Goal: Book appointment/travel/reservation

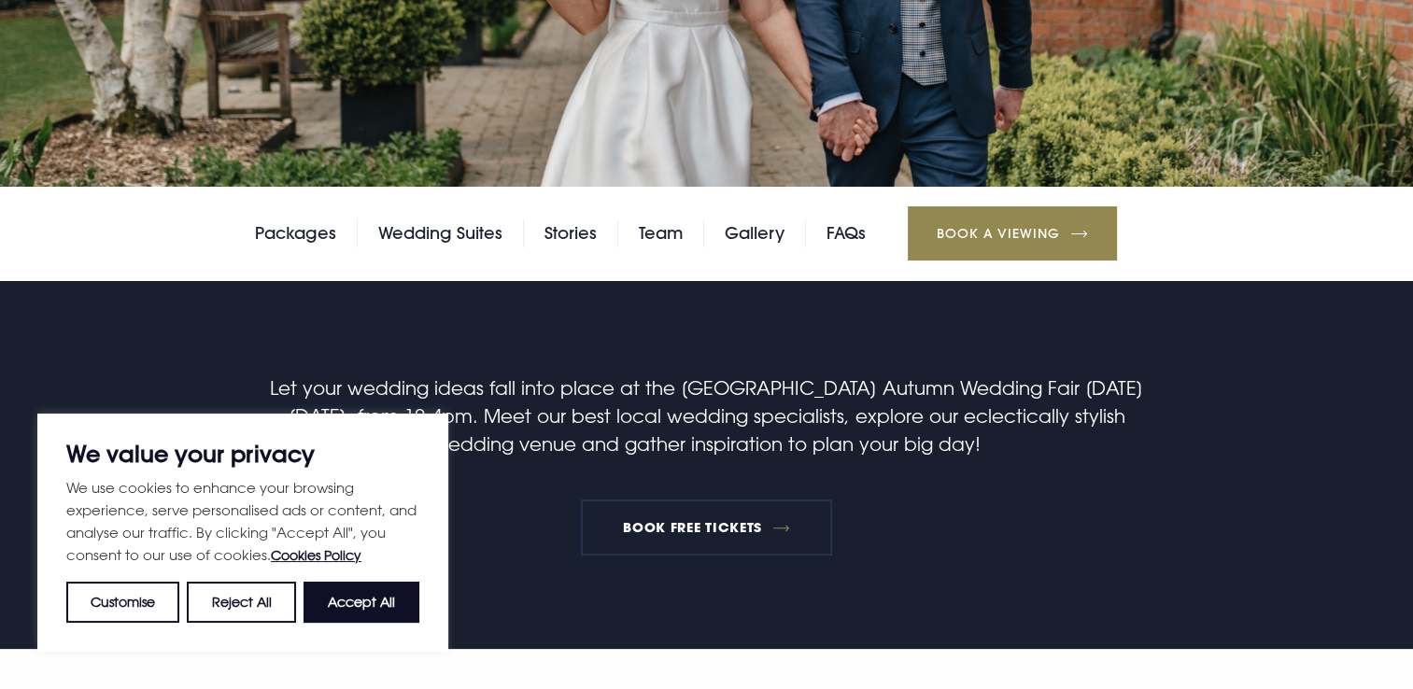
scroll to position [561, 0]
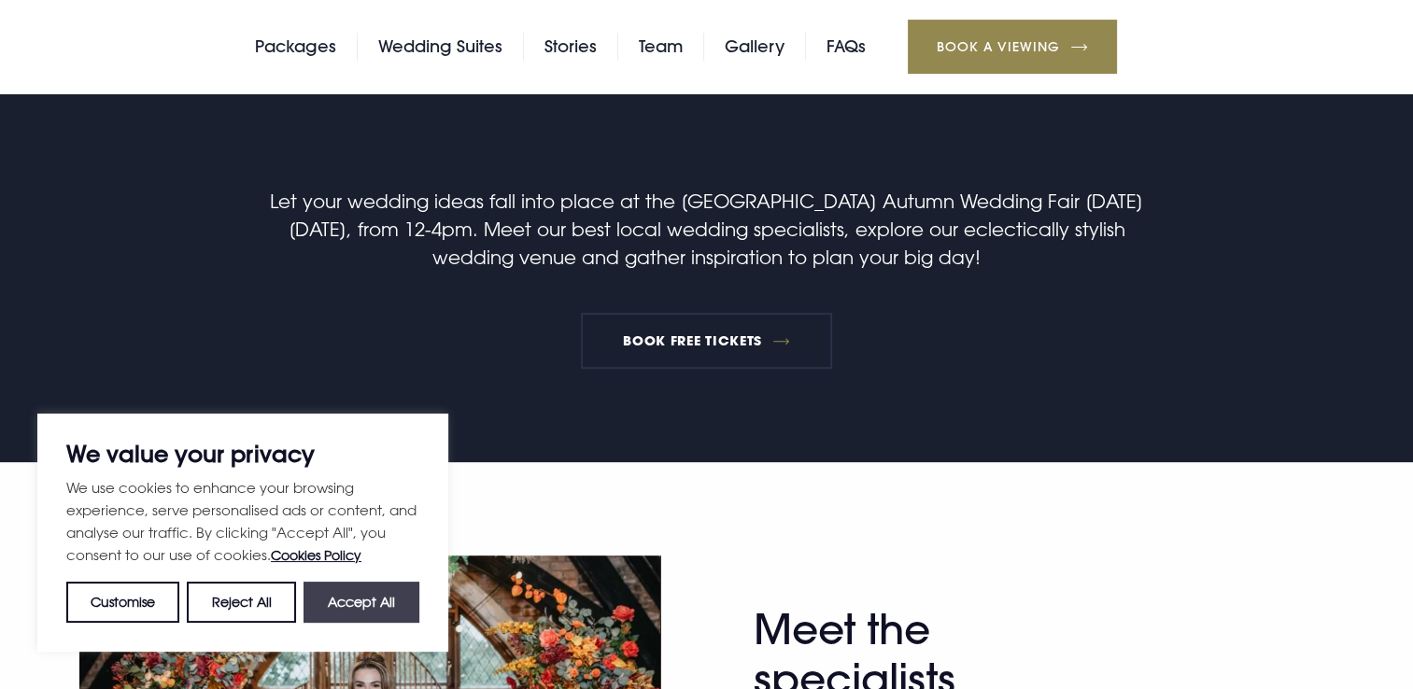
click at [395, 601] on button "Accept All" at bounding box center [362, 602] width 116 height 41
checkbox input "true"
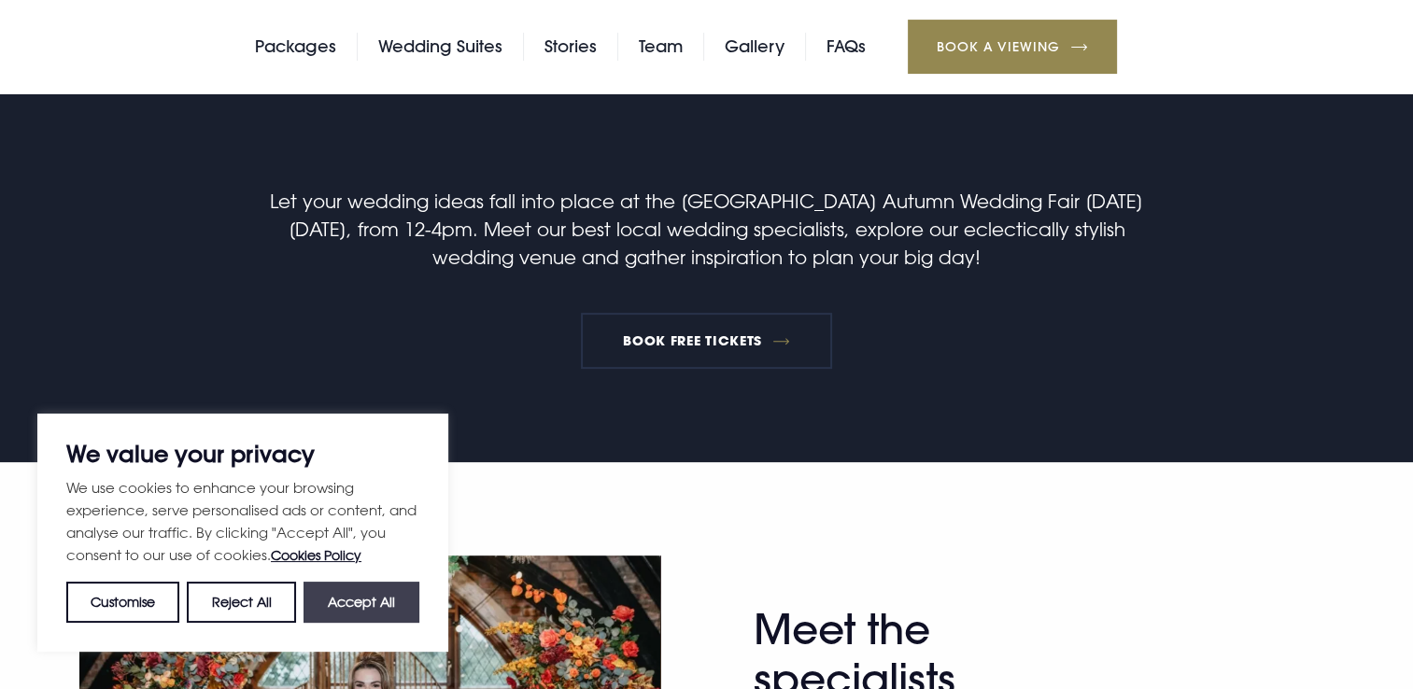
checkbox input "true"
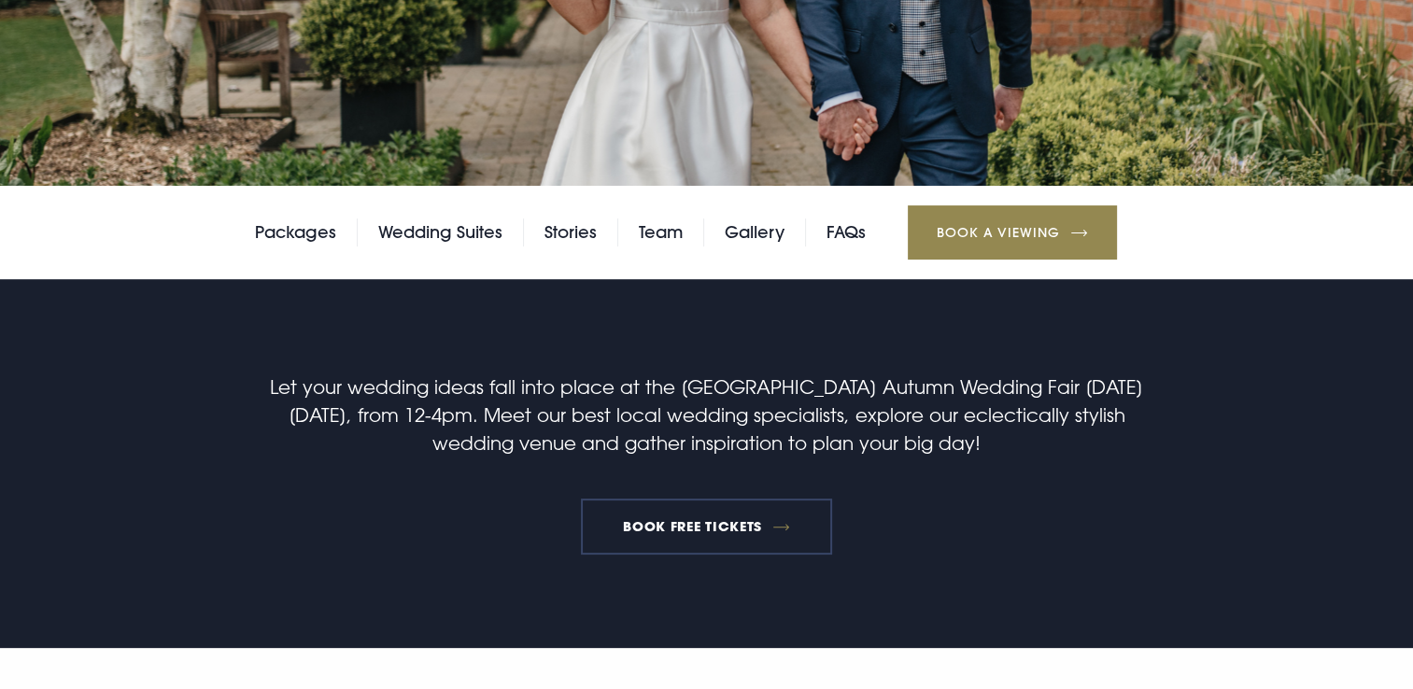
scroll to position [374, 0]
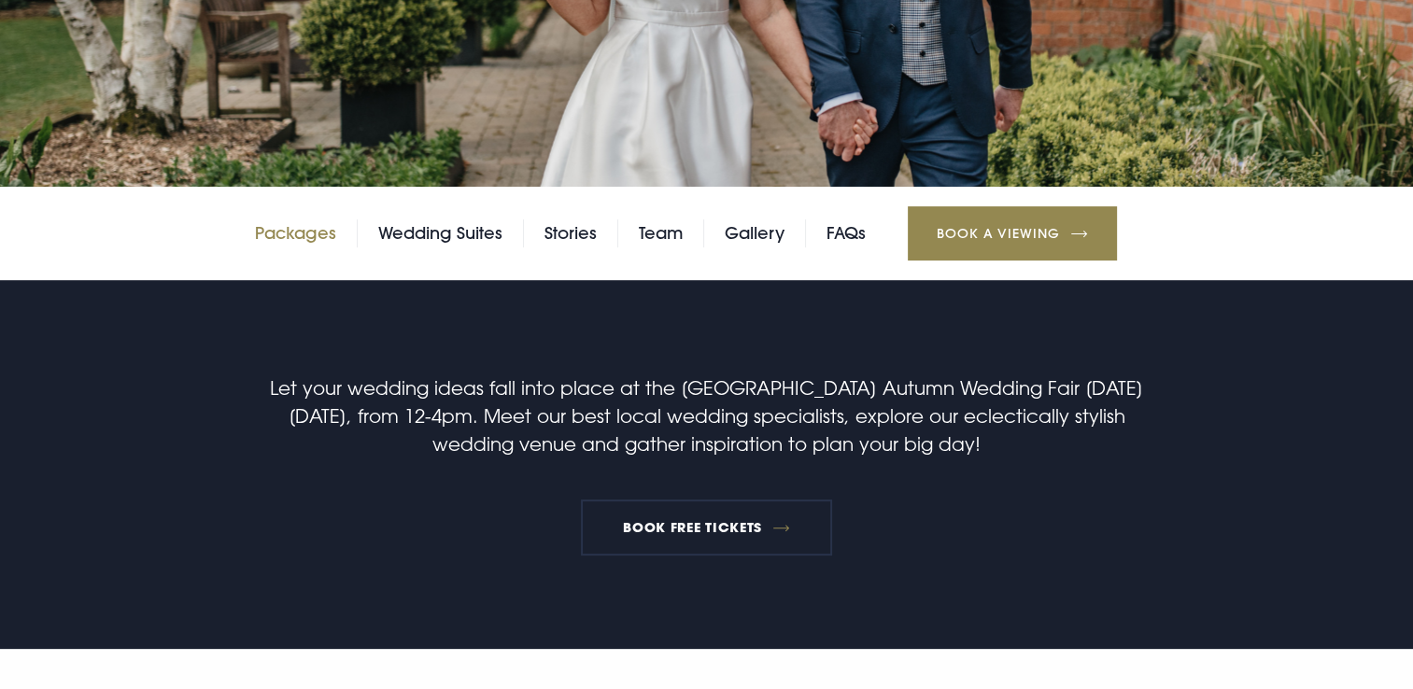
click at [303, 234] on link "Packages" at bounding box center [295, 234] width 81 height 28
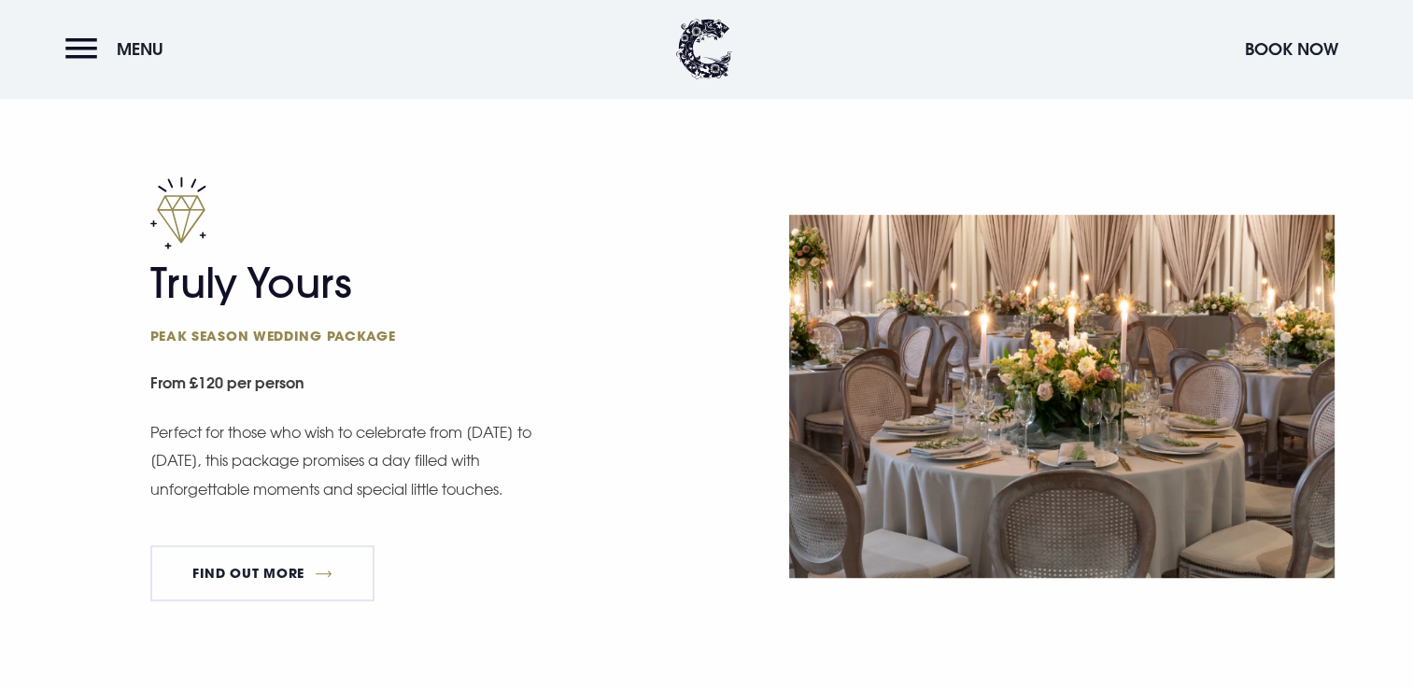
scroll to position [1028, 0]
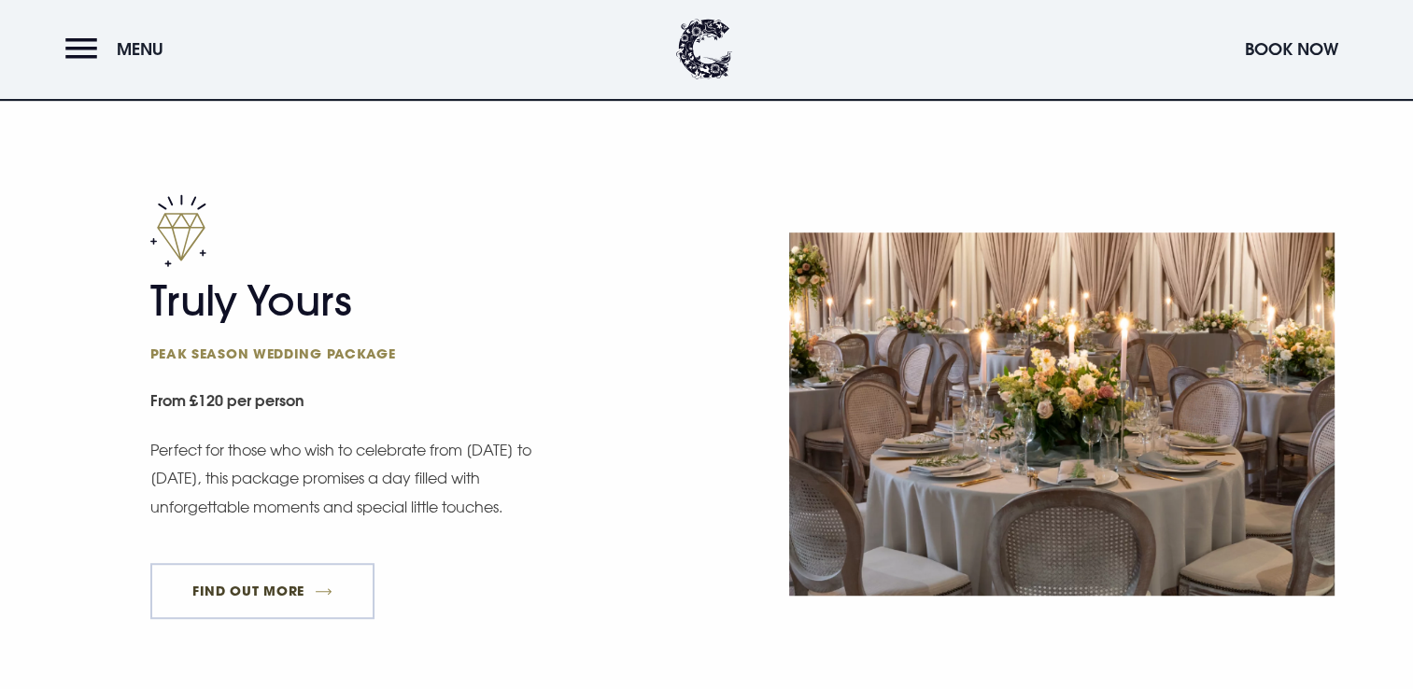
click at [274, 575] on link "FIND OUT MORE" at bounding box center [262, 591] width 225 height 56
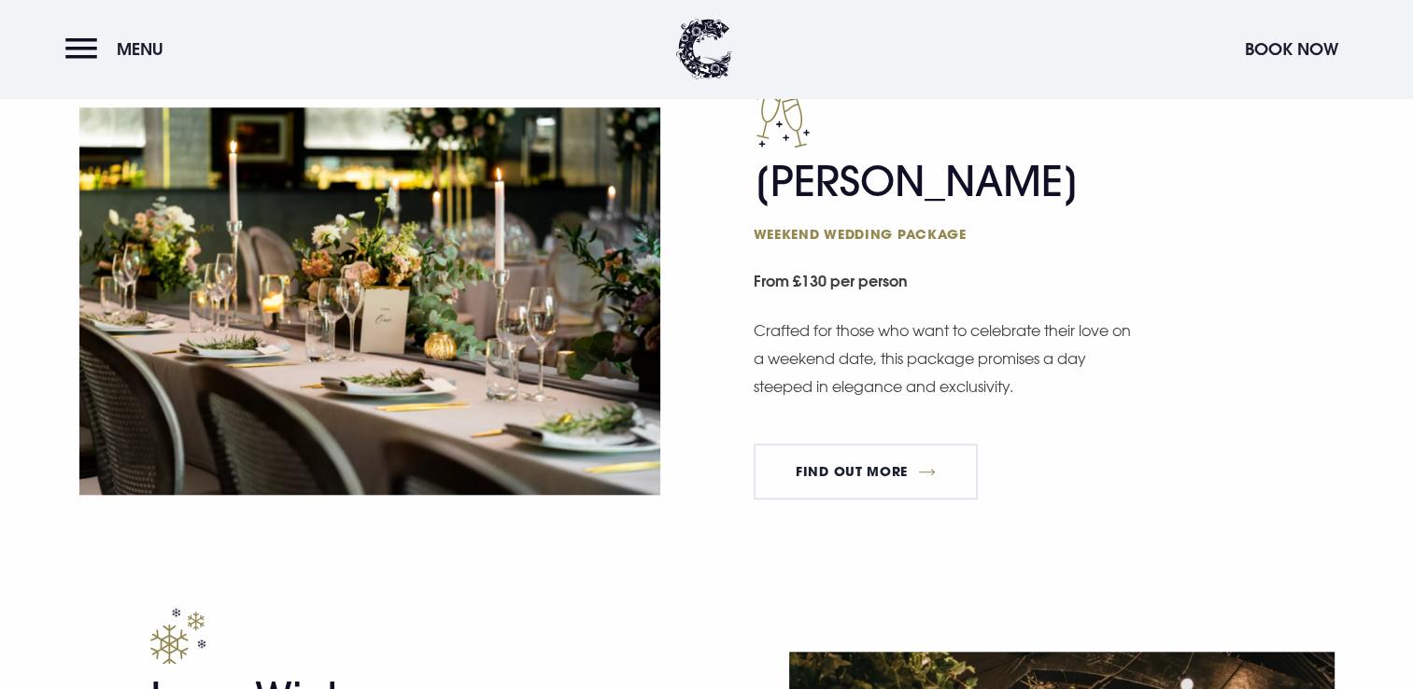
scroll to position [1775, 0]
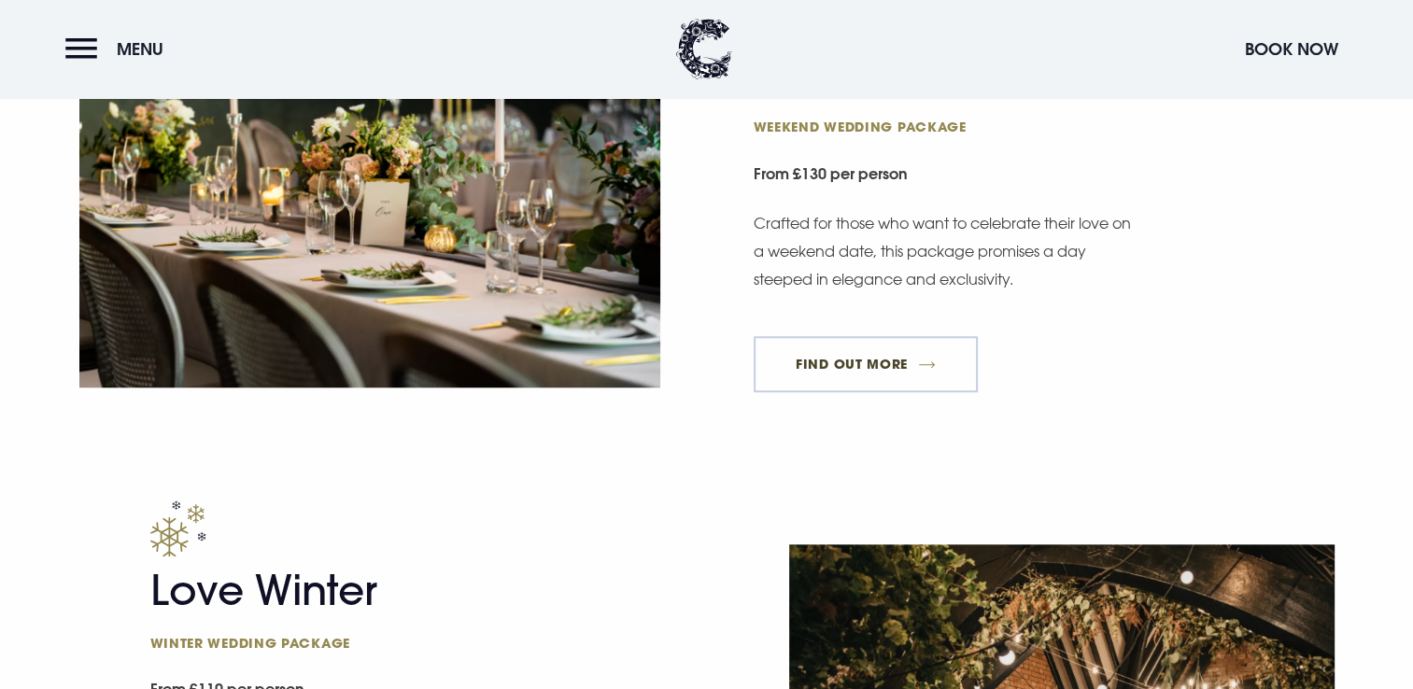
click at [818, 362] on link "FIND OUT MORE" at bounding box center [866, 364] width 225 height 56
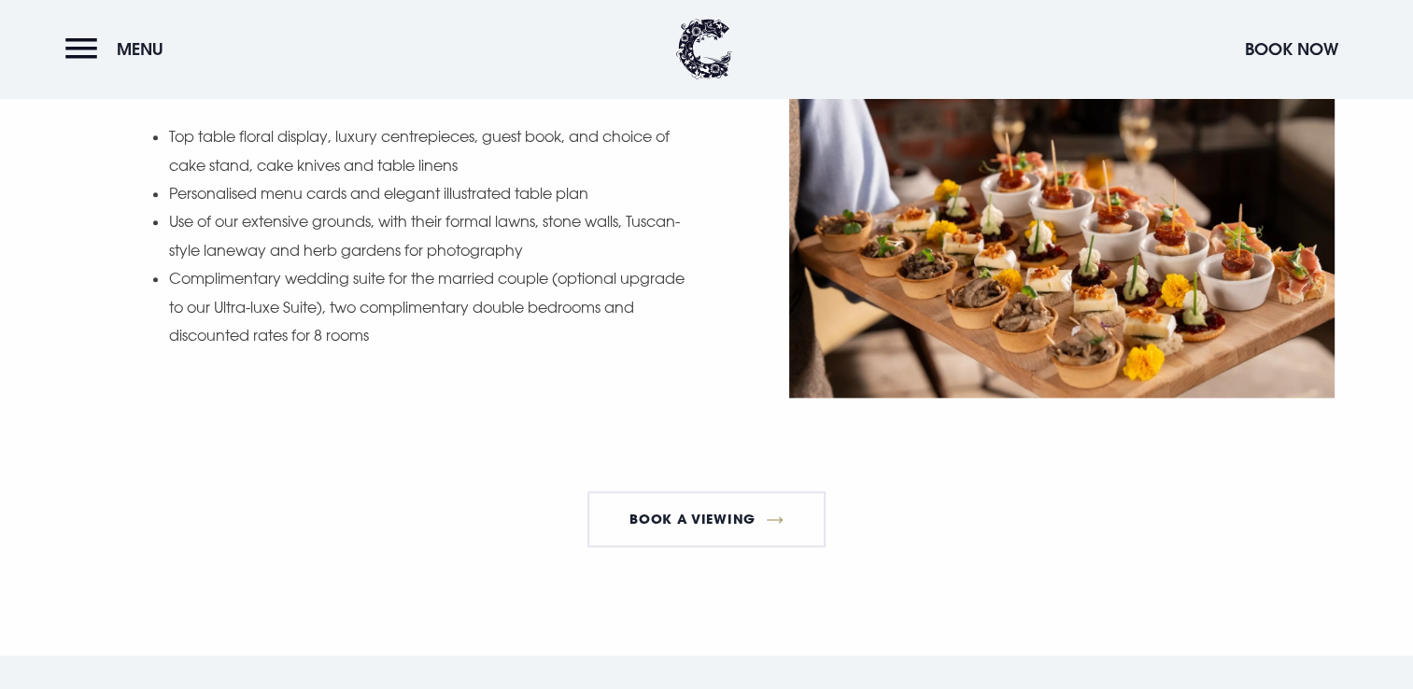
scroll to position [2055, 0]
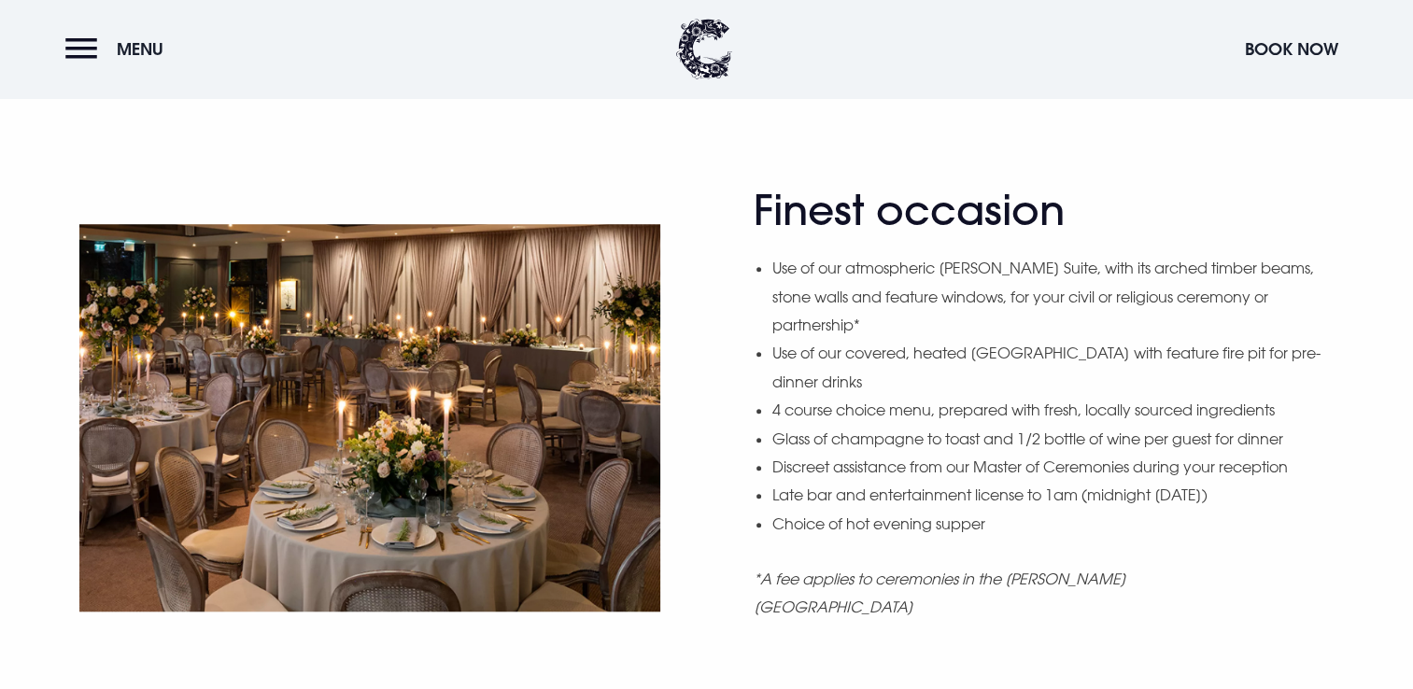
scroll to position [1495, 0]
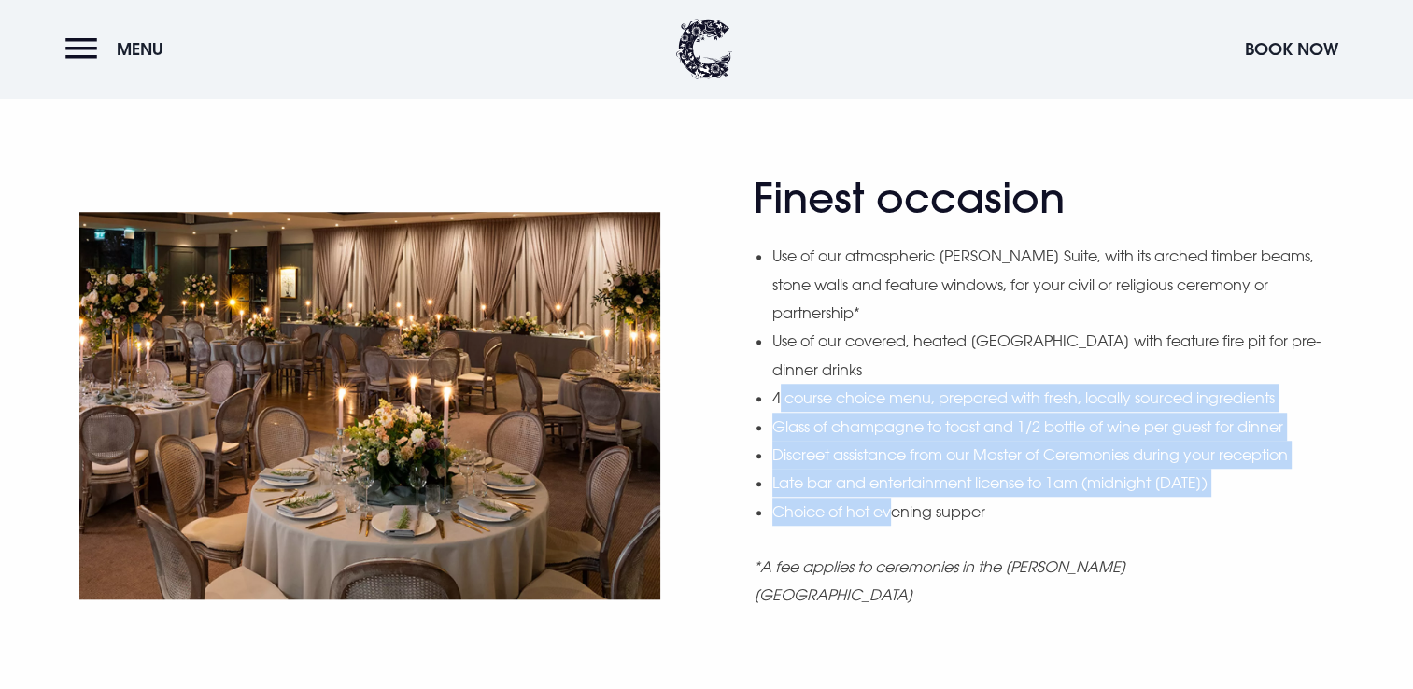
drag, startPoint x: 776, startPoint y: 368, endPoint x: 896, endPoint y: 476, distance: 161.4
click at [896, 476] on ul "Use of our atmospheric Blackwood Suite, with its arched timber beams, stone wal…" at bounding box center [1054, 384] width 562 height 284
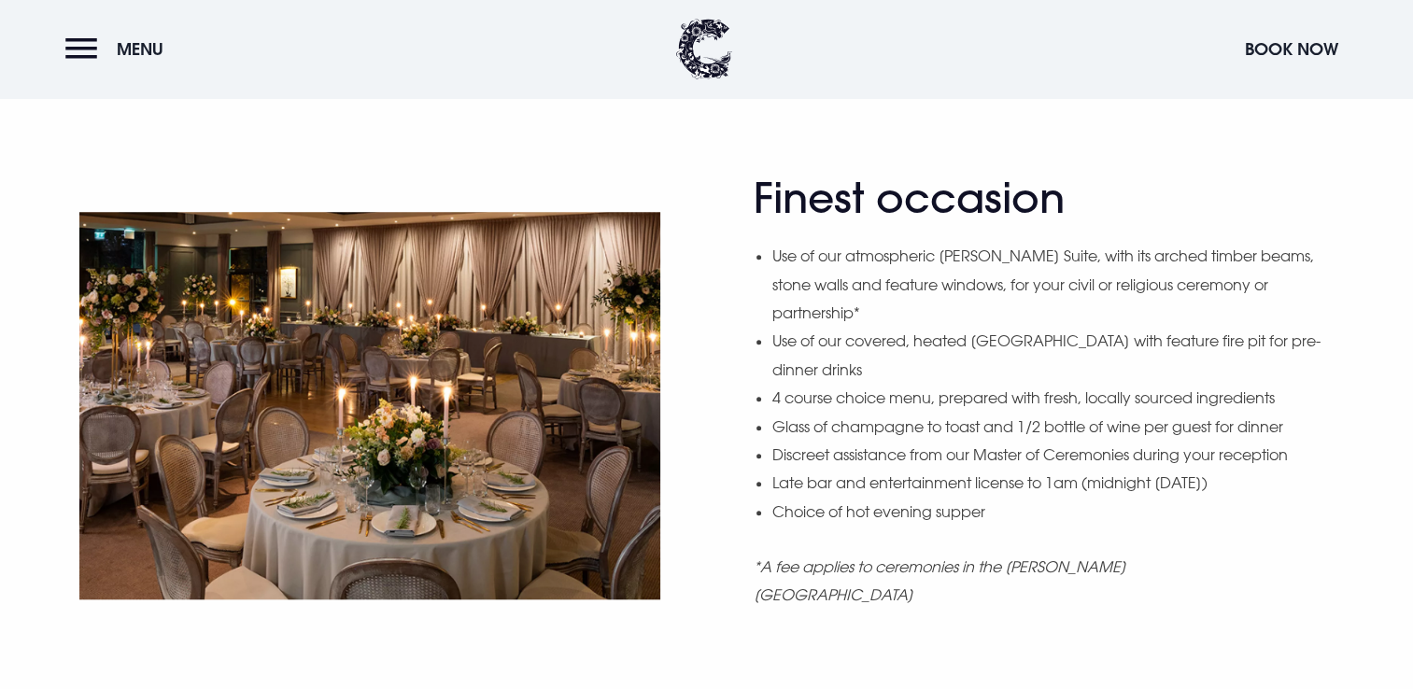
drag, startPoint x: 896, startPoint y: 476, endPoint x: 916, endPoint y: 496, distance: 28.4
click at [916, 496] on div "Finest occasion Use of our atmospheric Blackwood Suite, with its arched timber …" at bounding box center [1044, 406] width 581 height 464
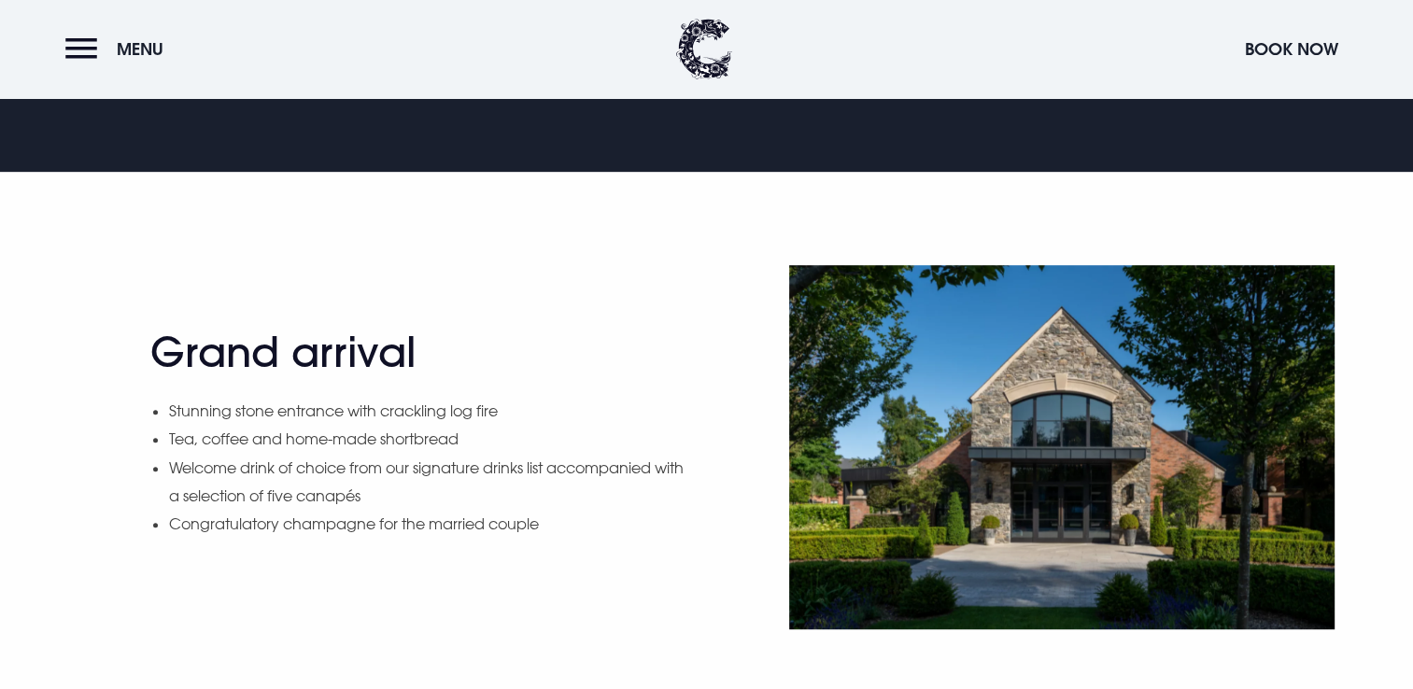
scroll to position [934, 0]
